Goal: Task Accomplishment & Management: Use online tool/utility

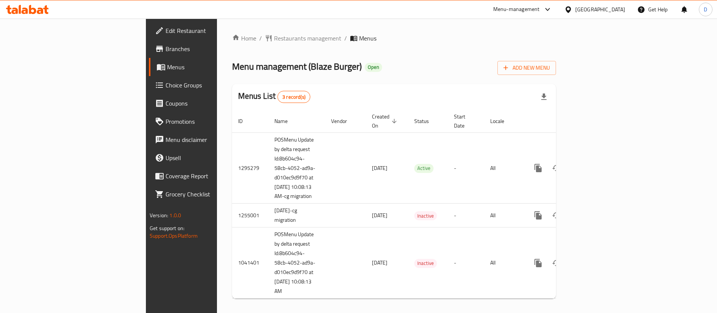
click at [166, 51] on span "Branches" at bounding box center [213, 48] width 94 height 9
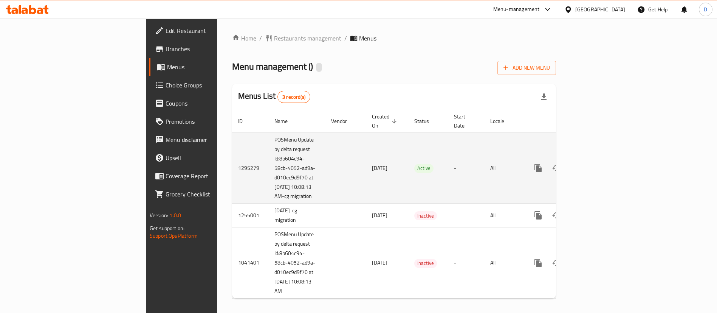
click at [602, 159] on link "enhanced table" at bounding box center [593, 168] width 18 height 18
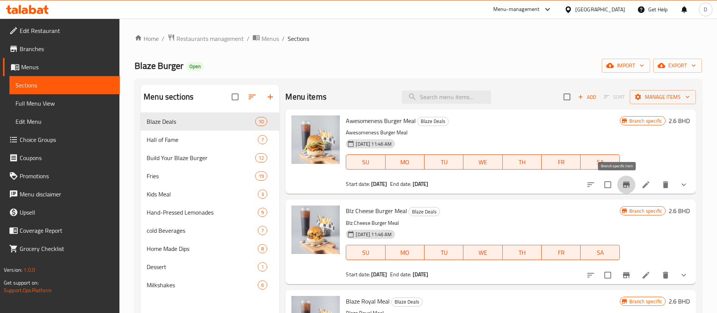
click at [622, 182] on icon "Branch-specific-item" at bounding box center [626, 184] width 9 height 9
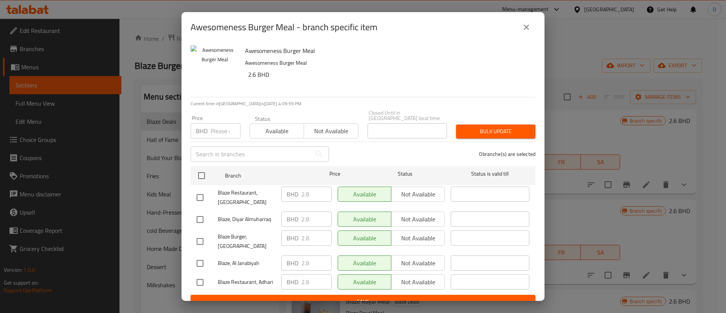
click at [532, 21] on button "close" at bounding box center [526, 27] width 18 height 18
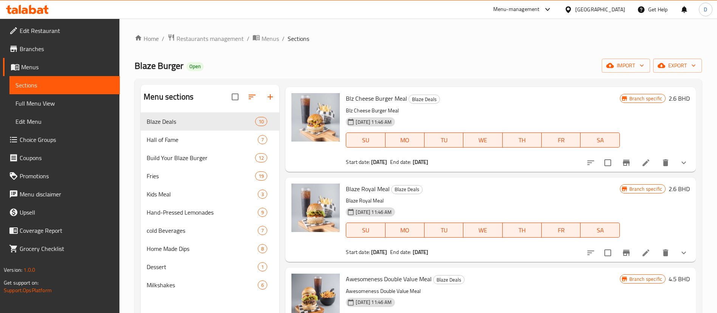
scroll to position [113, 0]
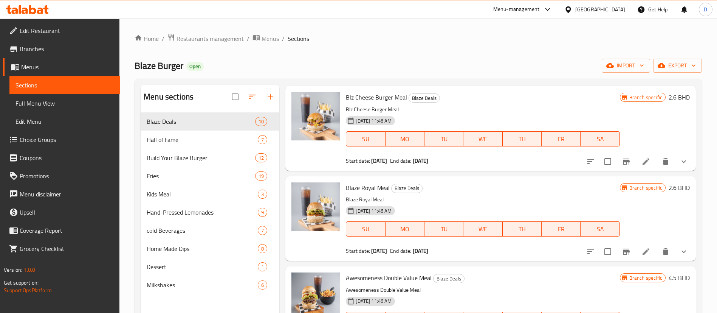
click at [622, 164] on icon "Branch-specific-item" at bounding box center [626, 161] width 9 height 9
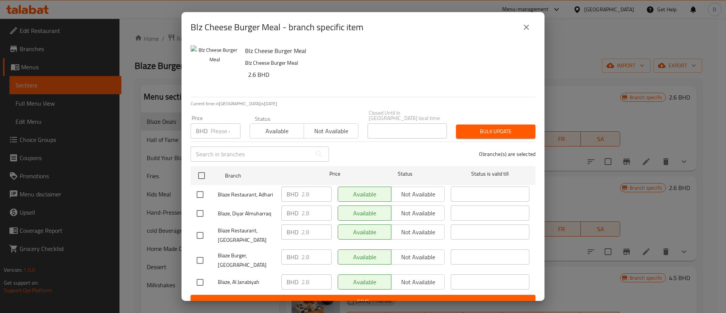
click at [521, 29] on button "close" at bounding box center [526, 27] width 18 height 18
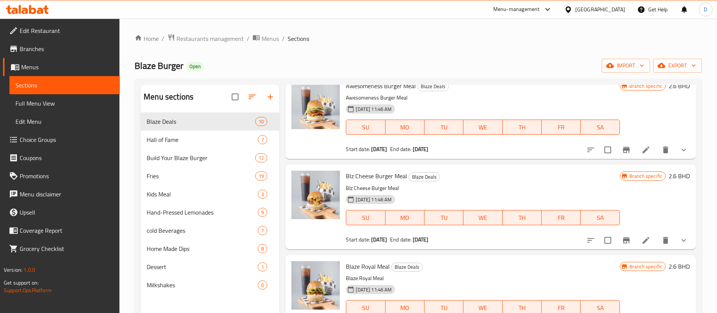
scroll to position [0, 0]
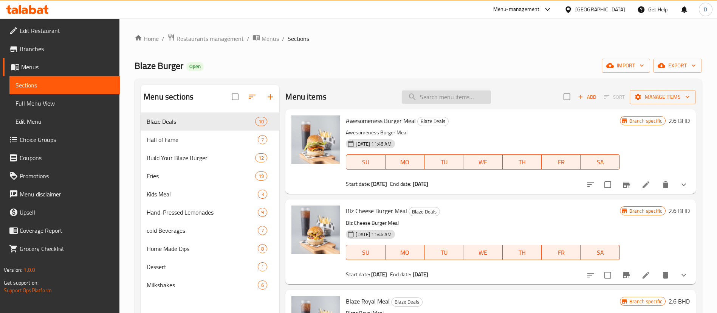
click at [440, 95] on input "search" at bounding box center [446, 96] width 89 height 13
paste input "Majestic smash burger"
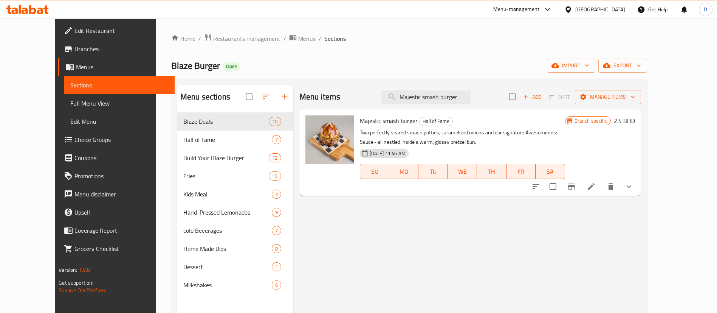
type input "Majestic smash burger"
click at [581, 189] on button "Branch-specific-item" at bounding box center [572, 186] width 18 height 18
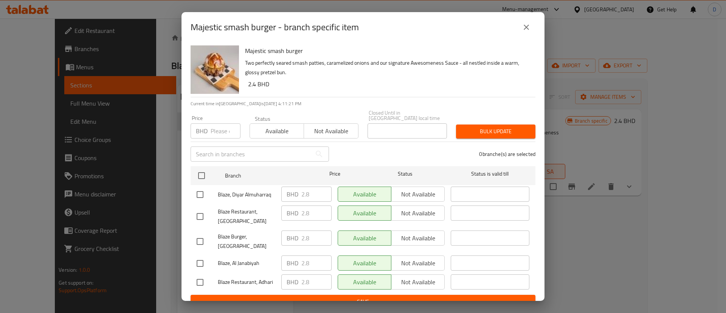
click at [530, 24] on icon "close" at bounding box center [526, 27] width 9 height 9
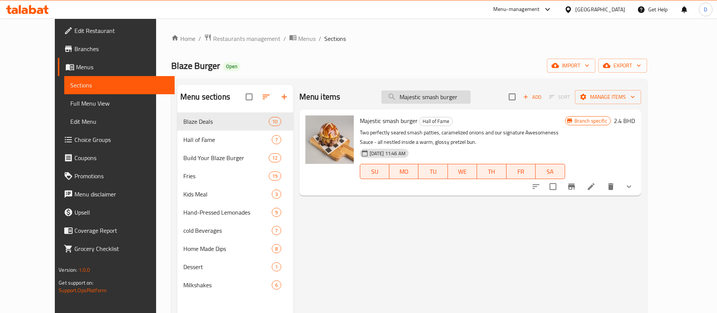
click at [460, 91] on input "Majestic smash burger" at bounding box center [425, 96] width 89 height 13
paste input "Tabooga Awesomeness"
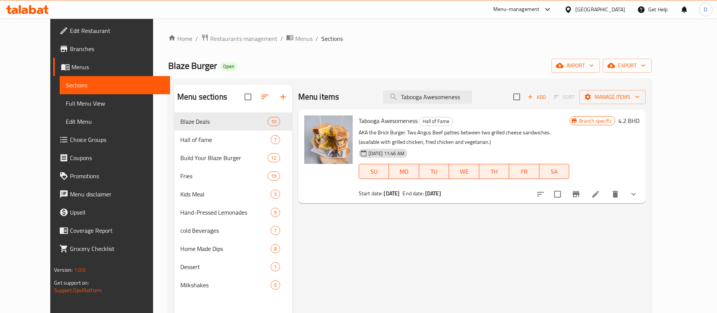
type input "Tabooga Awesomeness"
click at [581, 192] on icon "Branch-specific-item" at bounding box center [576, 193] width 9 height 9
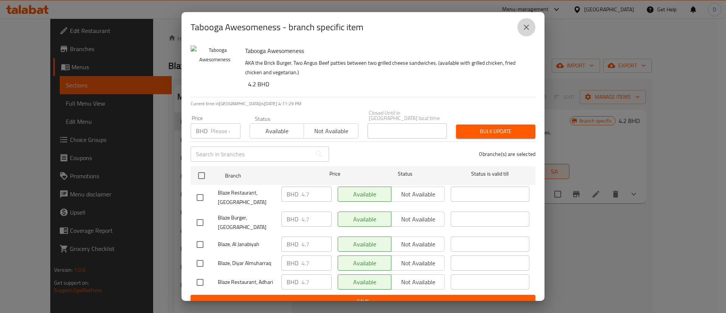
click at [526, 28] on icon "close" at bounding box center [526, 27] width 9 height 9
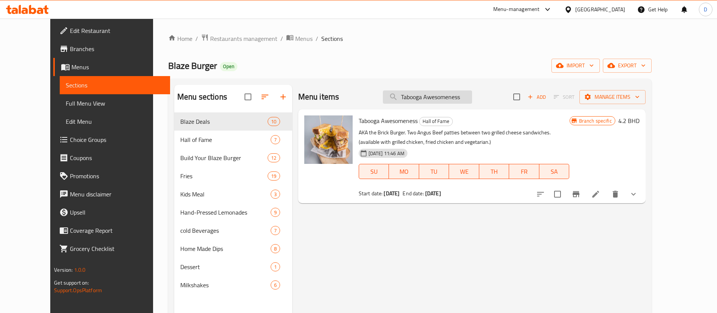
click at [442, 94] on input "Tabooga Awesomeness" at bounding box center [427, 96] width 89 height 13
paste input "Awesomeness Blaze"
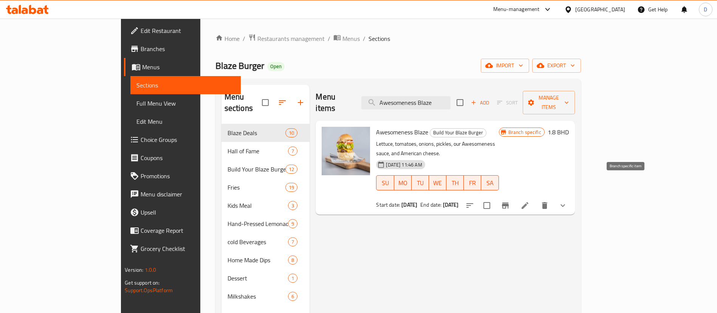
type input "Awesomeness Blaze"
click at [510, 201] on icon "Branch-specific-item" at bounding box center [505, 205] width 9 height 9
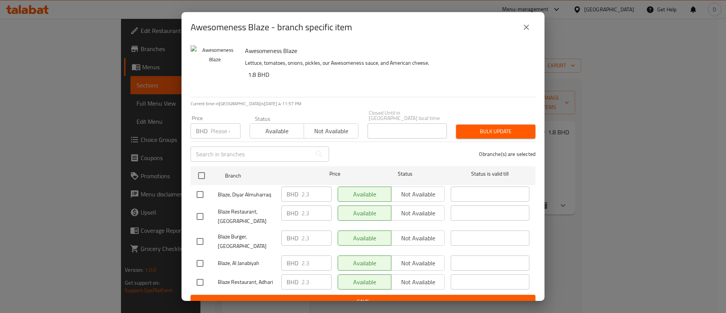
click at [526, 27] on icon "close" at bounding box center [526, 27] width 5 height 5
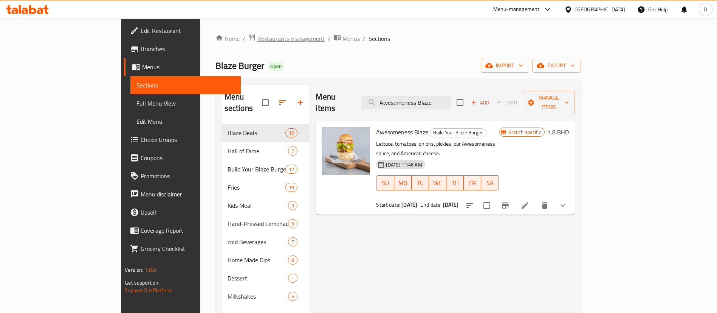
click at [257, 35] on span "Restaurants management" at bounding box center [290, 38] width 67 height 9
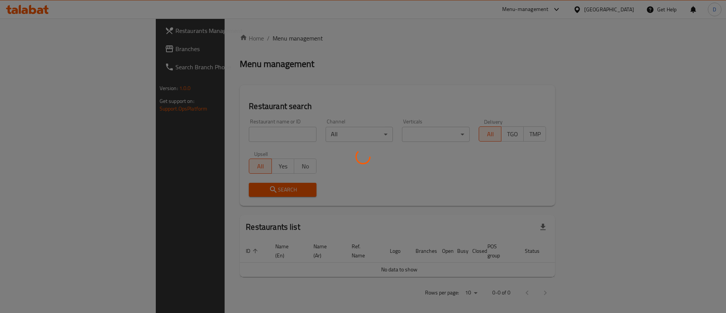
click at [226, 130] on div at bounding box center [363, 156] width 726 height 313
click at [227, 132] on div at bounding box center [363, 156] width 726 height 313
click at [228, 132] on div at bounding box center [363, 156] width 726 height 313
click at [220, 127] on div at bounding box center [363, 156] width 726 height 313
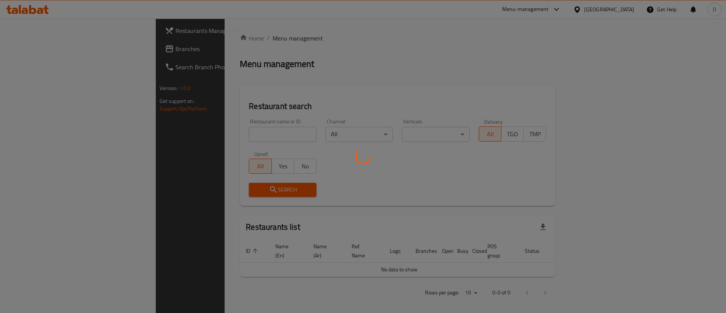
click at [220, 137] on div at bounding box center [363, 156] width 726 height 313
click at [258, 98] on div at bounding box center [363, 156] width 726 height 313
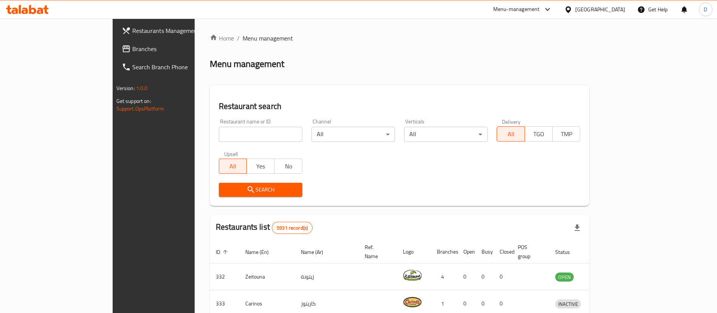
click at [240, 134] on input "search" at bounding box center [261, 134] width 84 height 15
type input "[PERSON_NAME]"
click button "Search" at bounding box center [261, 190] width 84 height 14
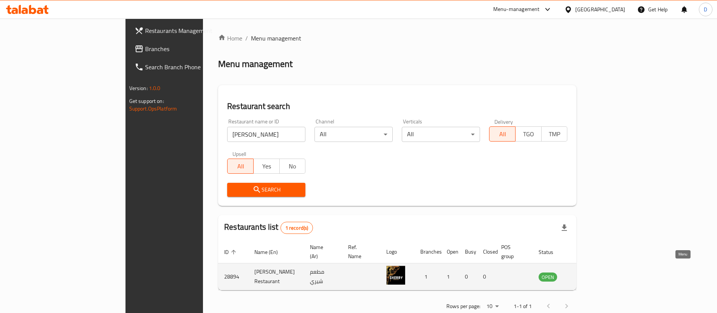
click at [587, 272] on icon "enhanced table" at bounding box center [582, 276] width 9 height 9
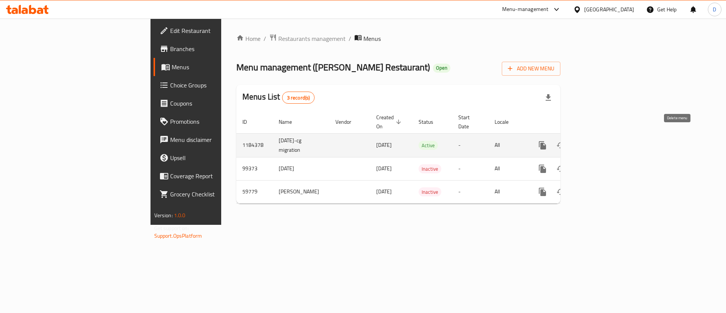
click at [606, 138] on link "enhanced table" at bounding box center [597, 145] width 18 height 18
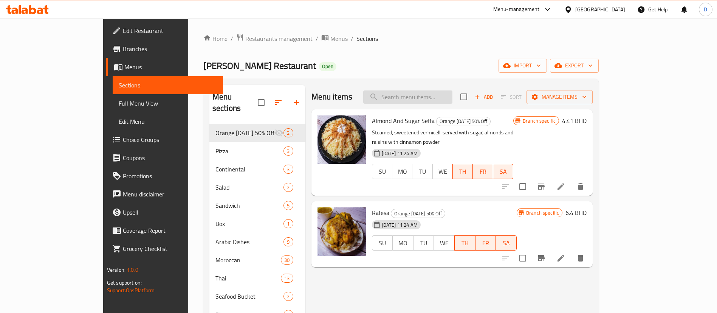
click at [441, 97] on input "search" at bounding box center [407, 96] width 89 height 13
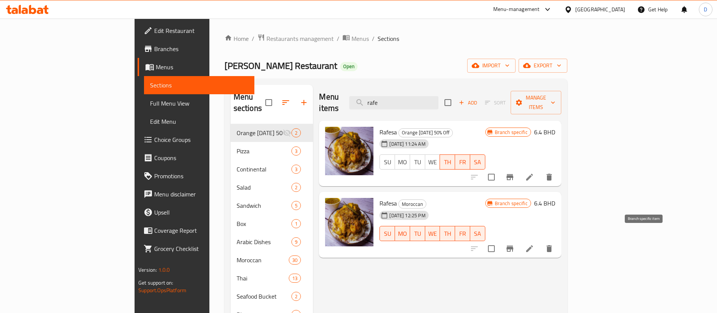
click at [519, 243] on button "Branch-specific-item" at bounding box center [510, 248] width 18 height 18
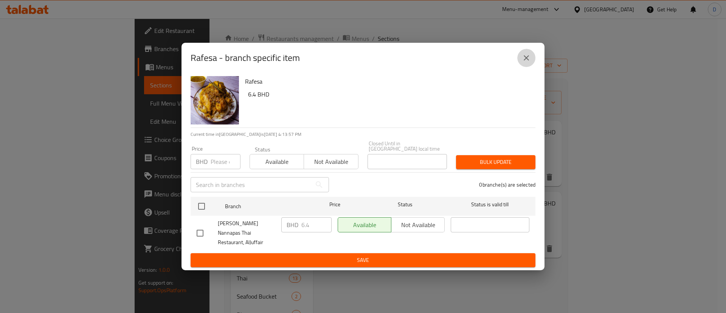
click at [527, 62] on icon "close" at bounding box center [526, 57] width 9 height 9
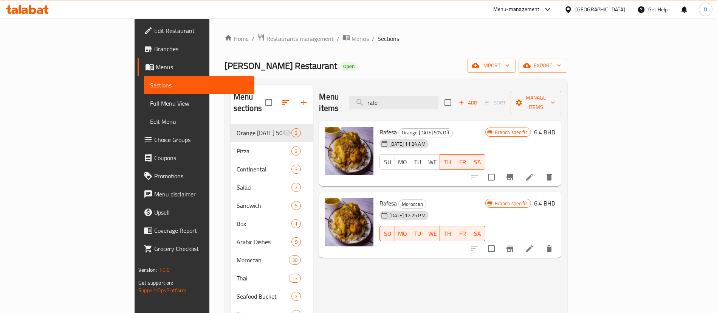
drag, startPoint x: 442, startPoint y: 98, endPoint x: 372, endPoint y: 100, distance: 69.6
click at [372, 100] on div "Menu items rafe Add Sort Manage items" at bounding box center [440, 103] width 242 height 36
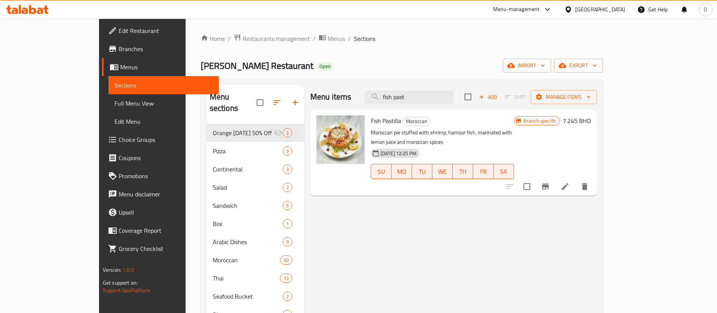
type input "fish past"
click at [550, 182] on icon "Branch-specific-item" at bounding box center [545, 186] width 9 height 9
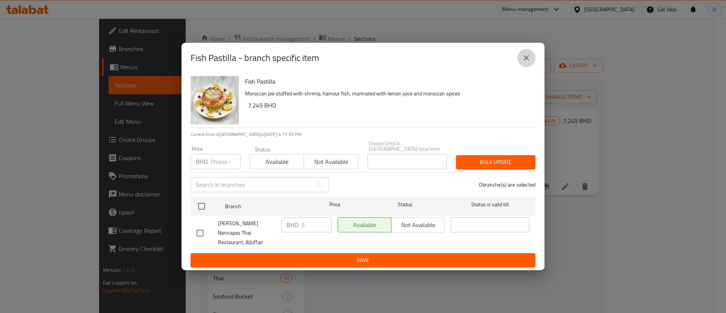
click at [527, 67] on button "close" at bounding box center [526, 58] width 18 height 18
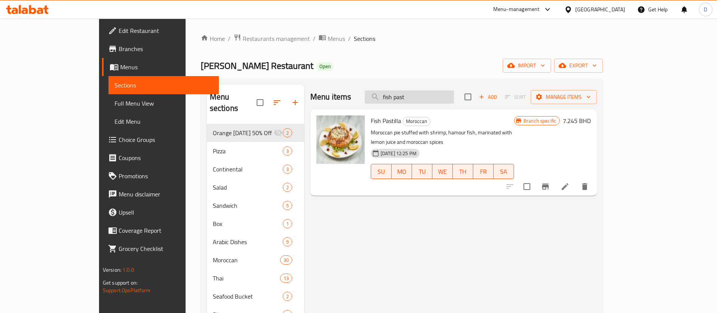
drag, startPoint x: 467, startPoint y: 90, endPoint x: 404, endPoint y: 103, distance: 64.8
click at [404, 103] on input "fish past" at bounding box center [409, 96] width 89 height 13
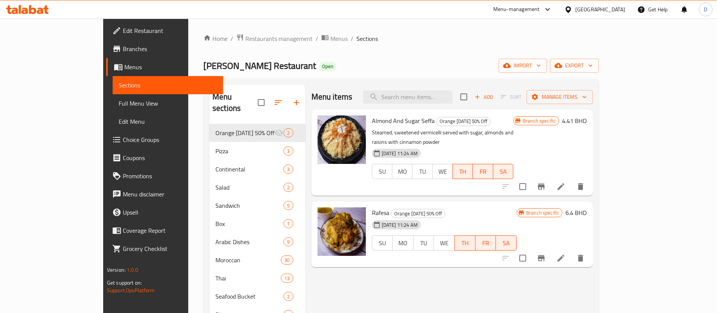
click at [424, 70] on div "[PERSON_NAME] Restaurant Open import export" at bounding box center [400, 66] width 395 height 14
click at [437, 97] on input "search" at bounding box center [407, 96] width 89 height 13
click at [245, 39] on span "Restaurants management" at bounding box center [278, 38] width 67 height 9
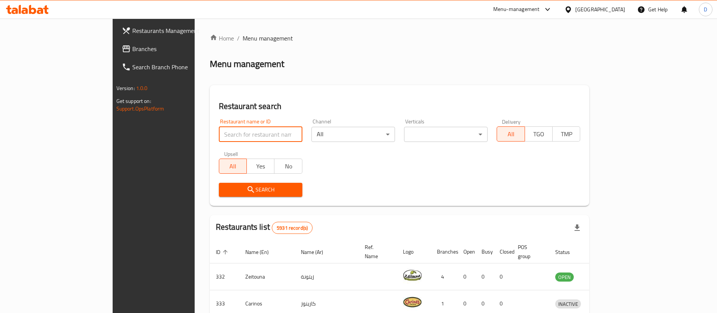
click at [220, 128] on input "search" at bounding box center [261, 134] width 84 height 15
type input "vib"
click button "Search" at bounding box center [261, 190] width 84 height 14
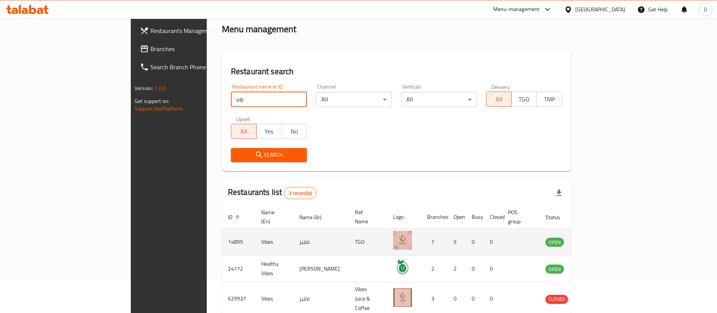
scroll to position [64, 0]
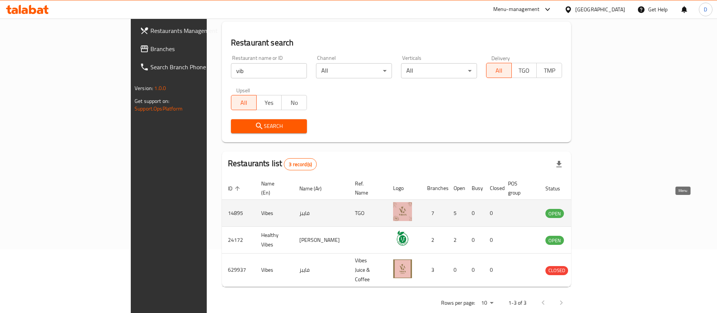
click at [594, 208] on icon "enhanced table" at bounding box center [589, 212] width 9 height 9
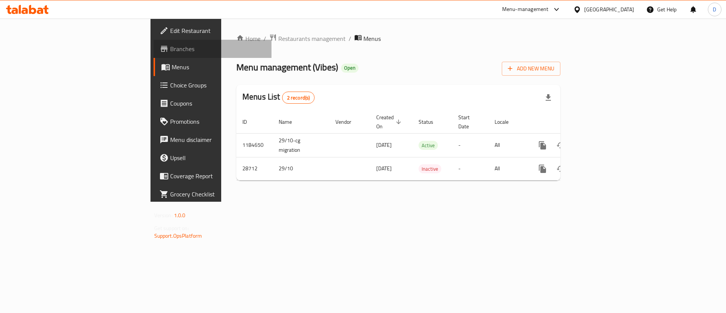
click at [170, 51] on span "Branches" at bounding box center [218, 48] width 96 height 9
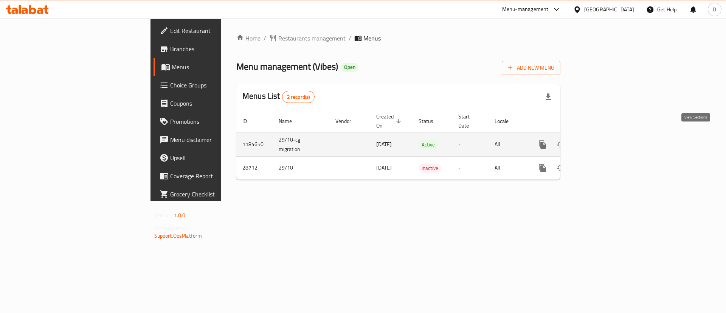
click at [601, 140] on icon "enhanced table" at bounding box center [596, 144] width 9 height 9
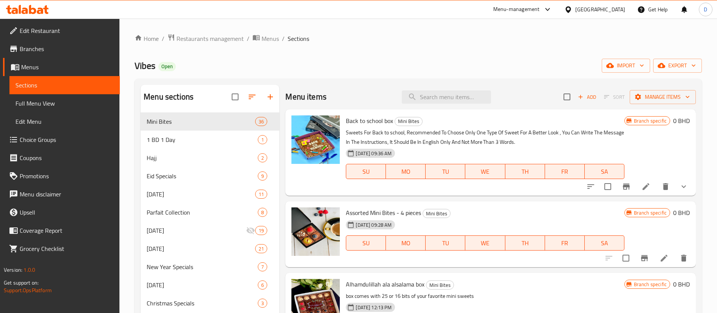
click at [479, 90] on div "Menu items Add Sort Manage items" at bounding box center [490, 97] width 411 height 25
click at [482, 93] on input "search" at bounding box center [446, 96] width 89 height 13
paste input "Wavy candle"
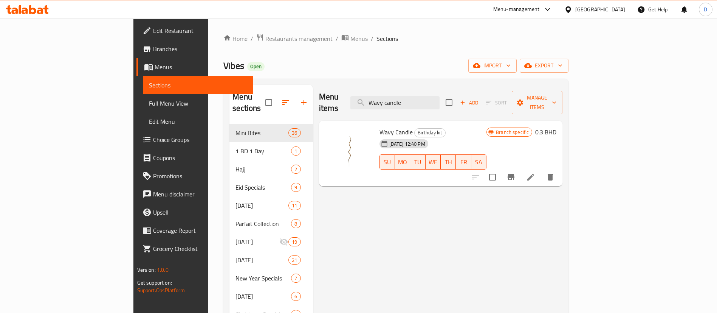
type input "Wavy candle"
click at [514, 174] on icon "Branch-specific-item" at bounding box center [511, 177] width 7 height 6
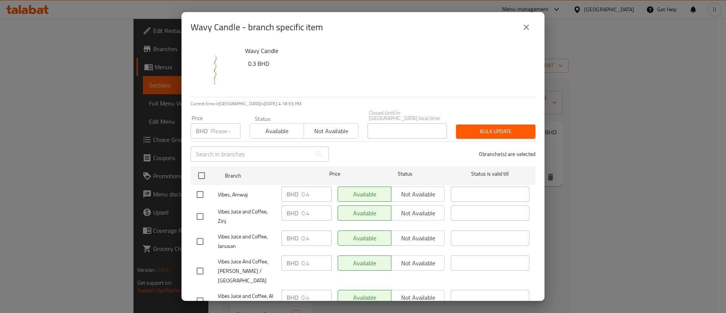
click at [525, 28] on icon "close" at bounding box center [526, 27] width 9 height 9
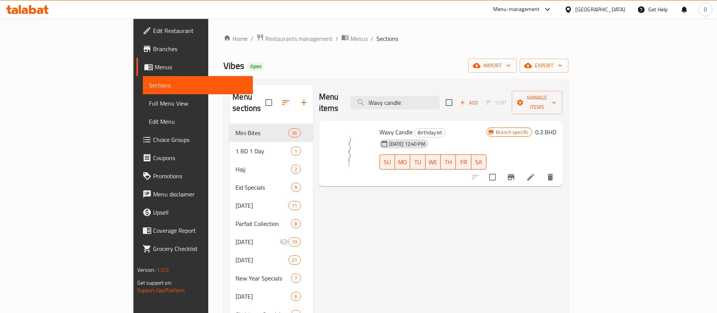
drag, startPoint x: 443, startPoint y: 226, endPoint x: 269, endPoint y: 50, distance: 247.0
